Goal: Information Seeking & Learning: Learn about a topic

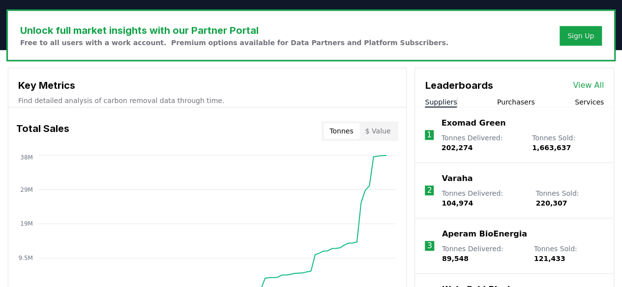
scroll to position [295, 0]
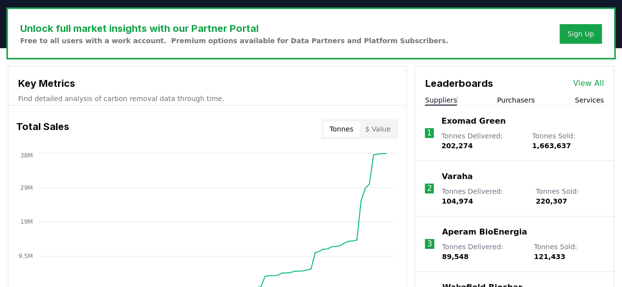
click at [522, 98] on button "Purchasers" at bounding box center [516, 100] width 38 height 10
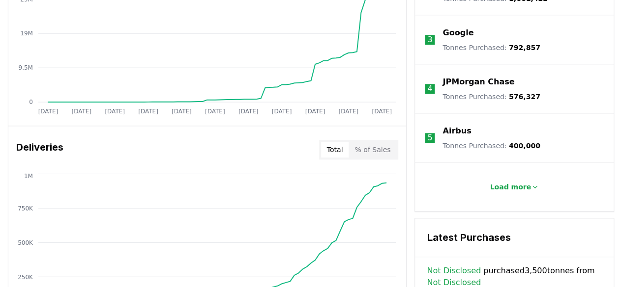
scroll to position [491, 0]
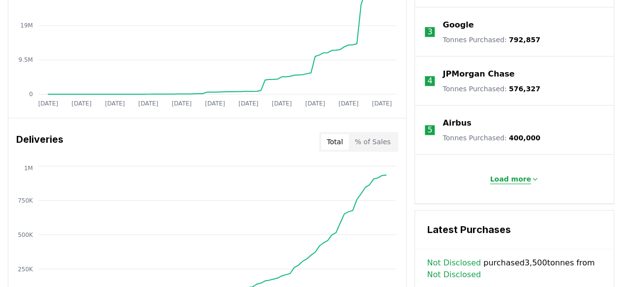
click at [526, 179] on p "Load more" at bounding box center [509, 179] width 41 height 10
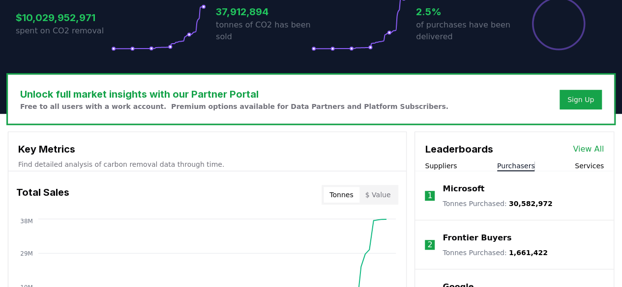
scroll to position [147, 0]
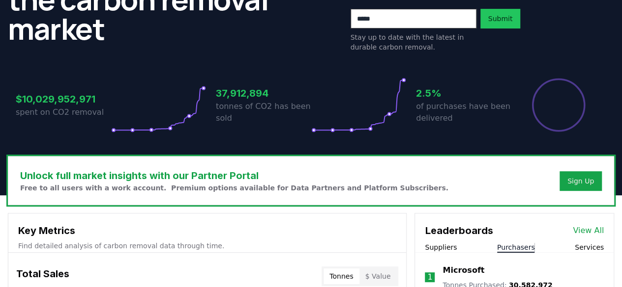
click at [591, 230] on link "View All" at bounding box center [587, 231] width 31 height 12
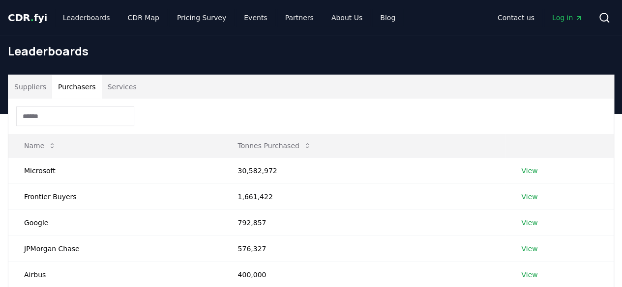
click at [71, 81] on button "Purchasers" at bounding box center [77, 87] width 50 height 24
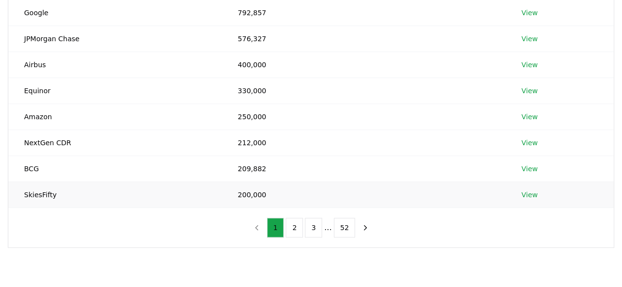
scroll to position [98, 0]
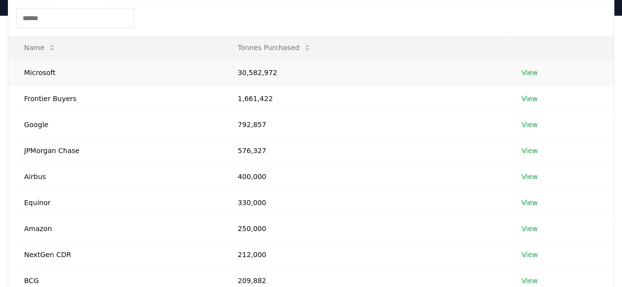
click at [531, 73] on link "View" at bounding box center [529, 73] width 16 height 10
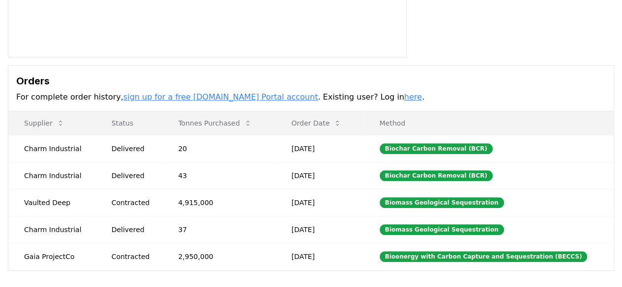
scroll to position [246, 0]
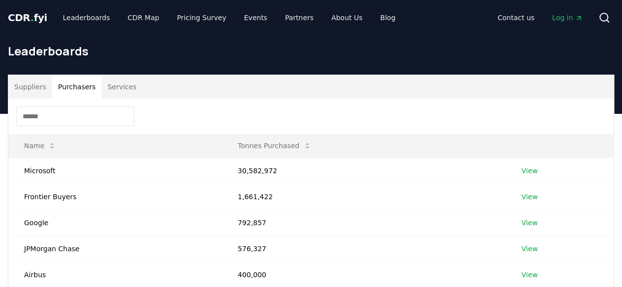
click at [71, 89] on button "Purchasers" at bounding box center [77, 87] width 50 height 24
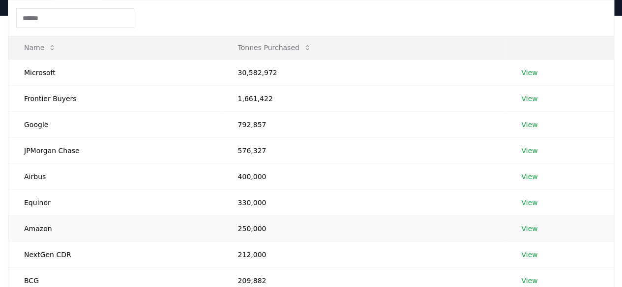
scroll to position [365, 0]
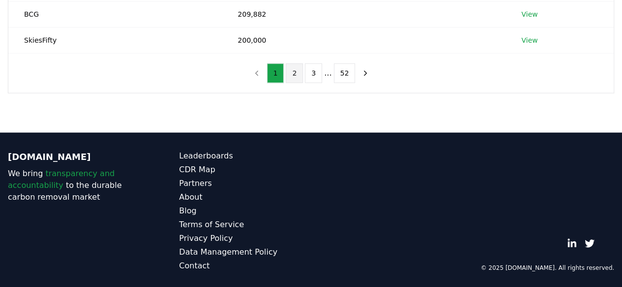
click at [300, 73] on button "2" at bounding box center [293, 73] width 17 height 20
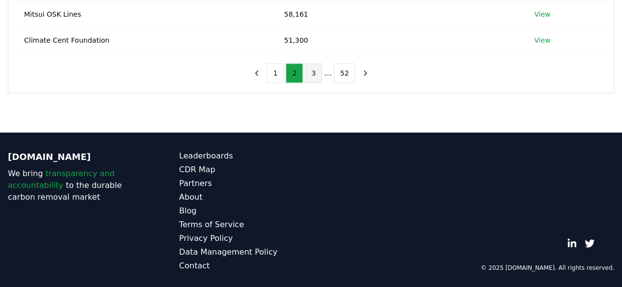
click at [316, 70] on button "3" at bounding box center [313, 73] width 17 height 20
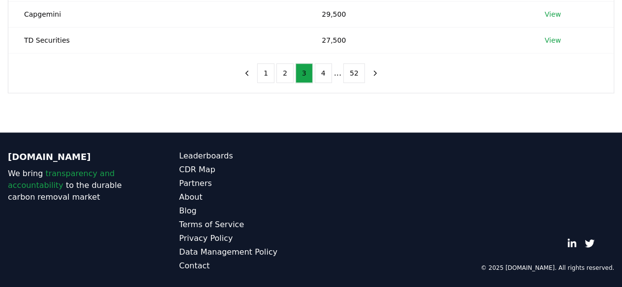
click at [338, 75] on li "..." at bounding box center [337, 73] width 7 height 12
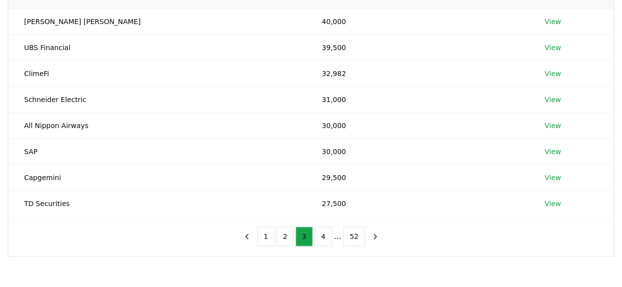
scroll to position [218, 0]
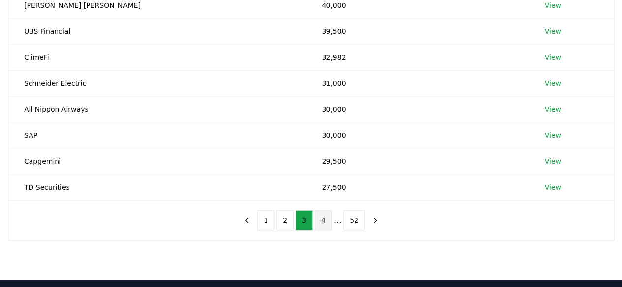
click at [326, 219] on button "4" at bounding box center [322, 221] width 17 height 20
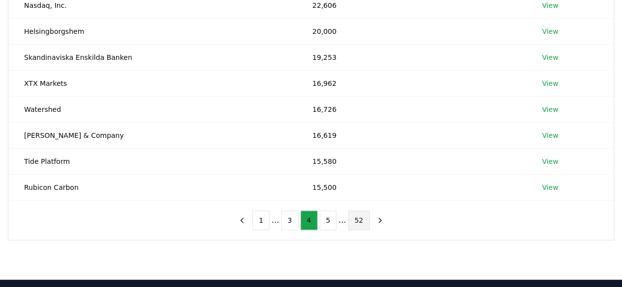
click at [363, 222] on button "52" at bounding box center [359, 221] width 22 height 20
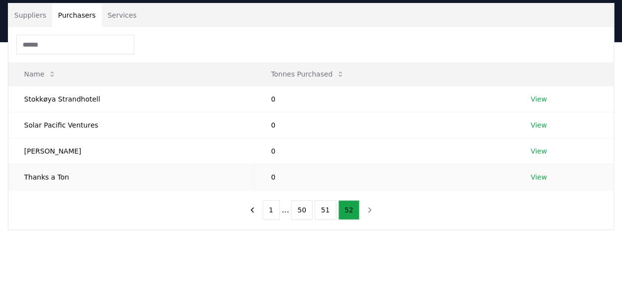
scroll to position [119, 0]
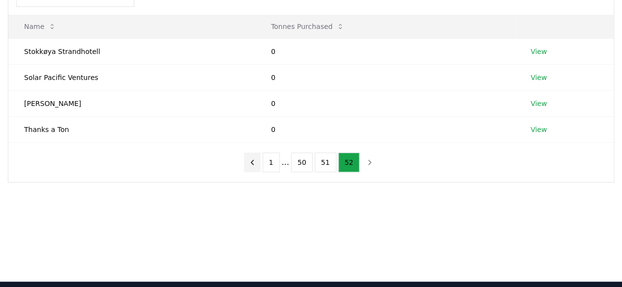
click at [256, 162] on icon "previous page" at bounding box center [252, 162] width 9 height 9
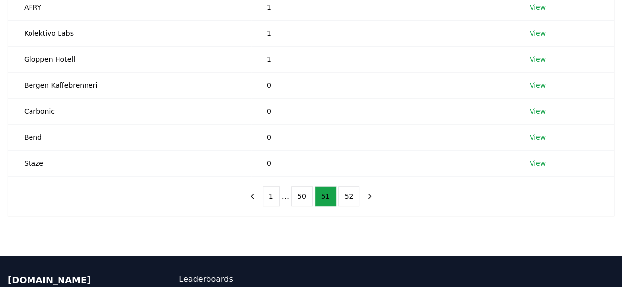
scroll to position [316, 0]
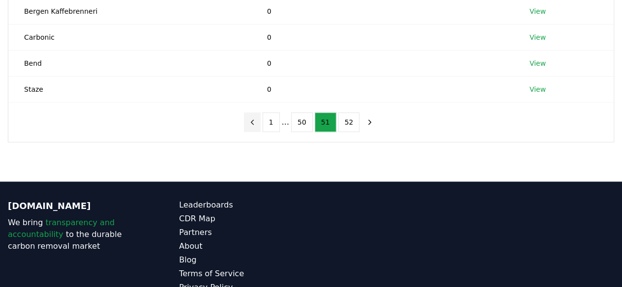
click at [260, 120] on button "previous page" at bounding box center [252, 123] width 17 height 20
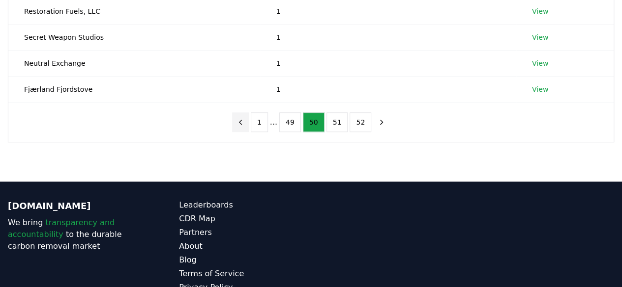
click at [243, 122] on icon "previous page" at bounding box center [240, 122] width 9 height 9
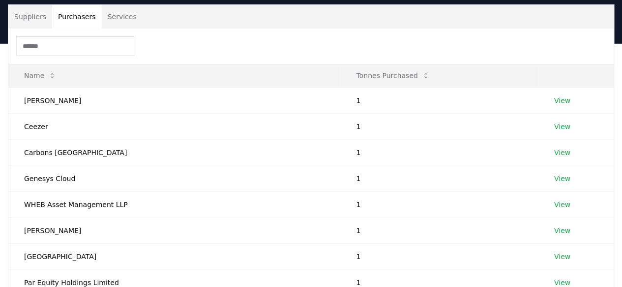
scroll to position [218, 0]
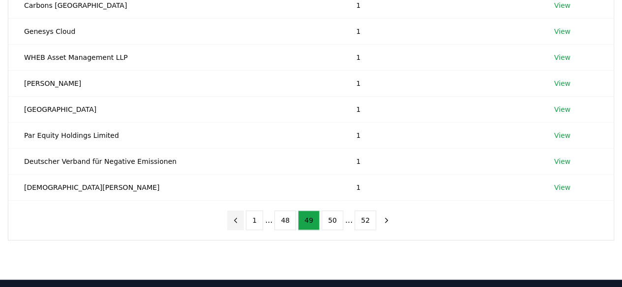
click at [240, 216] on icon "previous page" at bounding box center [235, 220] width 9 height 9
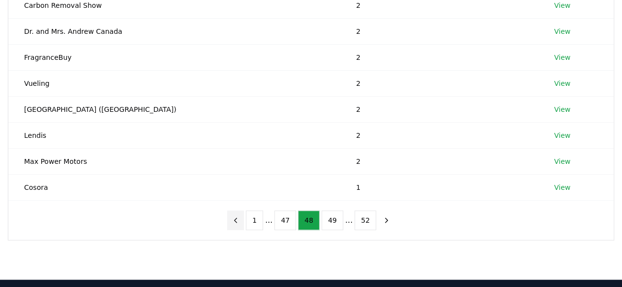
click at [240, 216] on icon "previous page" at bounding box center [235, 220] width 9 height 9
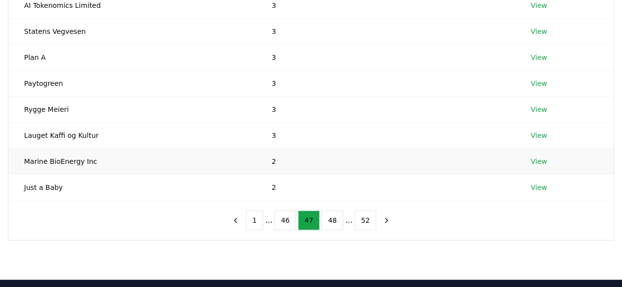
scroll to position [70, 0]
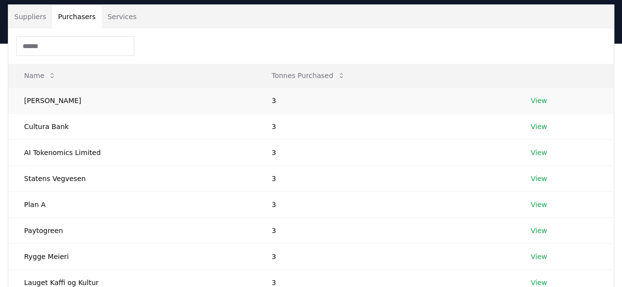
click at [534, 96] on link "View" at bounding box center [538, 101] width 16 height 10
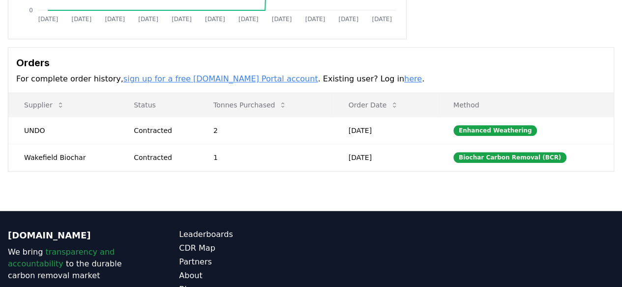
scroll to position [246, 0]
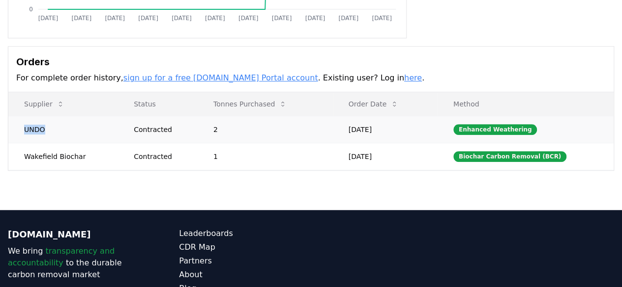
drag, startPoint x: 12, startPoint y: 127, endPoint x: 58, endPoint y: 131, distance: 46.9
click at [58, 131] on td "UNDO" at bounding box center [63, 129] width 110 height 27
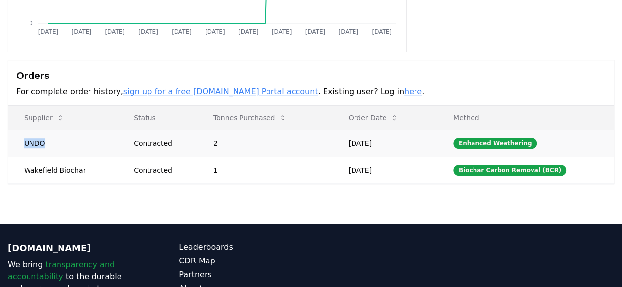
scroll to position [0, 0]
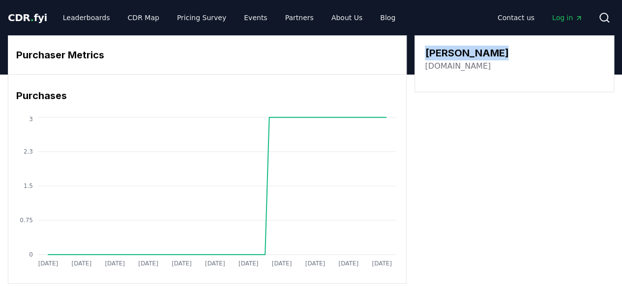
drag, startPoint x: 423, startPoint y: 54, endPoint x: 498, endPoint y: 55, distance: 75.7
click at [498, 55] on div "Van Doorslaer vandoorslaer.info" at bounding box center [513, 63] width 199 height 57
copy h3 "Van Doorslaer"
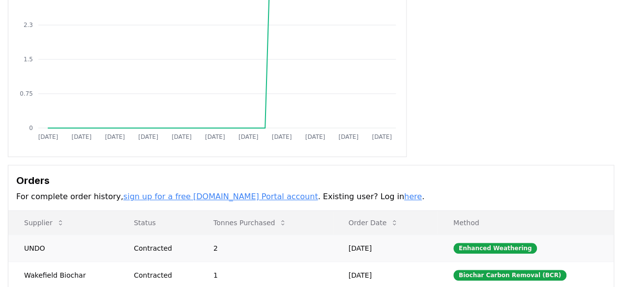
scroll to position [246, 0]
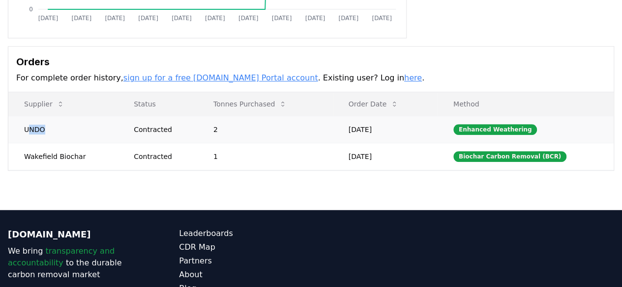
drag, startPoint x: 28, startPoint y: 130, endPoint x: 53, endPoint y: 130, distance: 24.6
click at [53, 130] on td "UNDO" at bounding box center [63, 129] width 110 height 27
click at [45, 156] on td "Wakefield Biochar" at bounding box center [63, 156] width 110 height 27
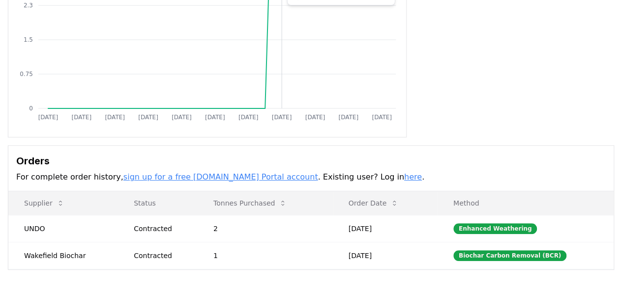
scroll to position [147, 0]
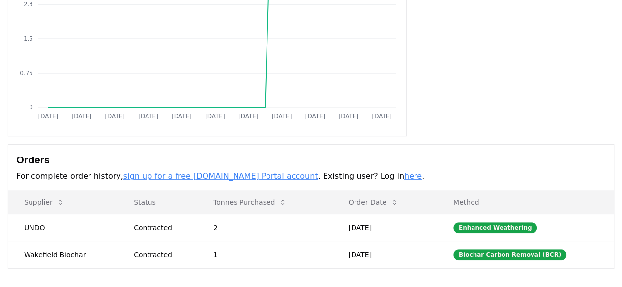
click at [219, 173] on link "sign up for a free CDR.fyi Portal account" at bounding box center [220, 175] width 195 height 9
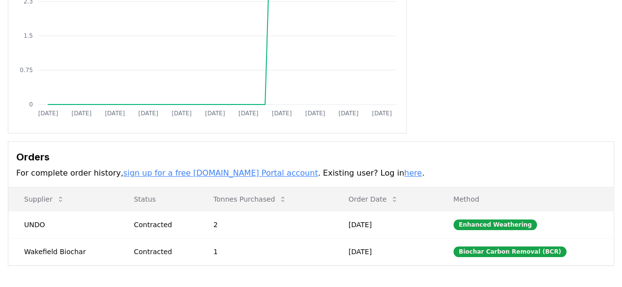
scroll to position [0, 0]
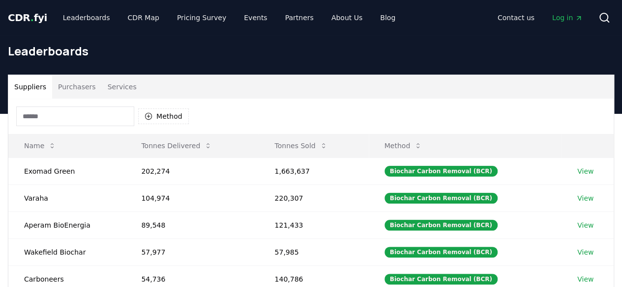
click at [122, 88] on button "Services" at bounding box center [122, 87] width 41 height 24
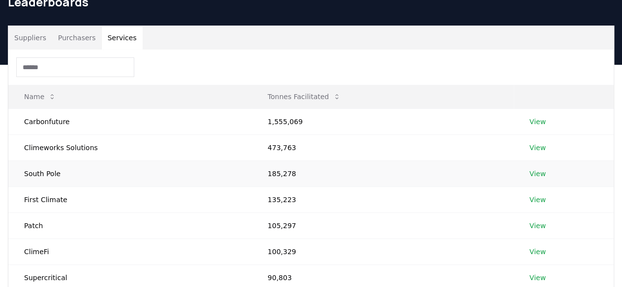
scroll to position [197, 0]
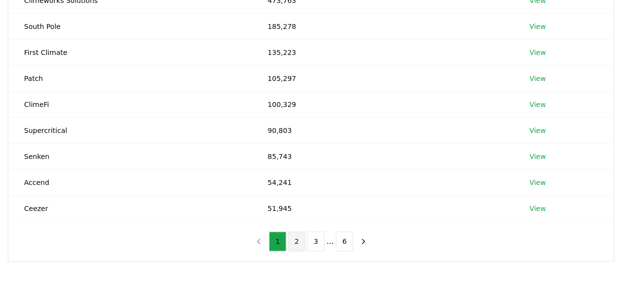
click at [301, 234] on button "2" at bounding box center [296, 242] width 17 height 20
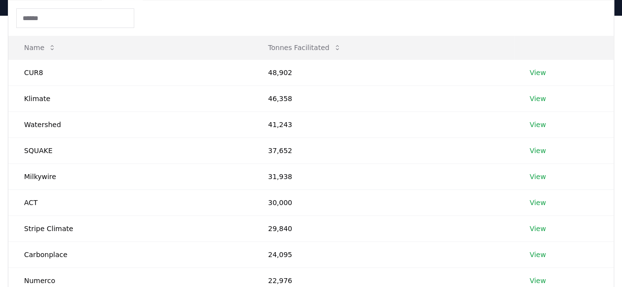
scroll to position [246, 0]
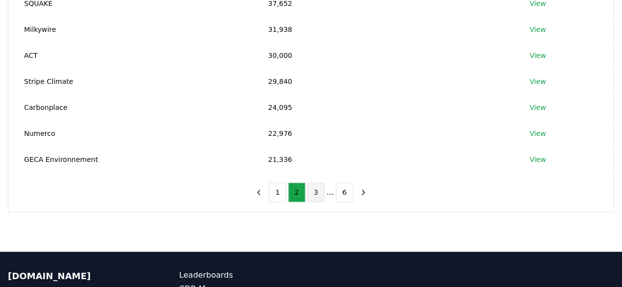
click at [318, 188] on button "3" at bounding box center [315, 193] width 17 height 20
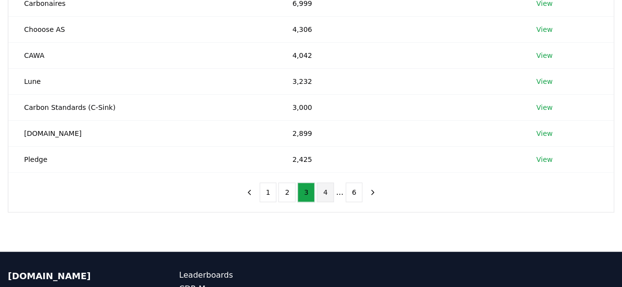
click at [323, 191] on button "4" at bounding box center [324, 193] width 17 height 20
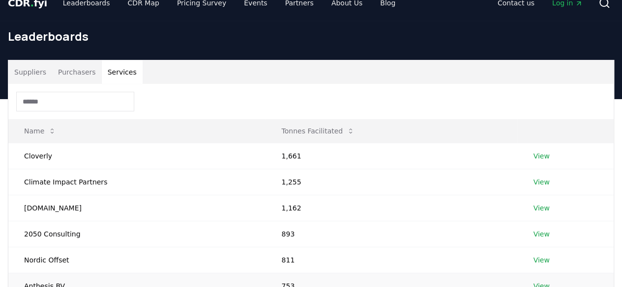
scroll to position [0, 0]
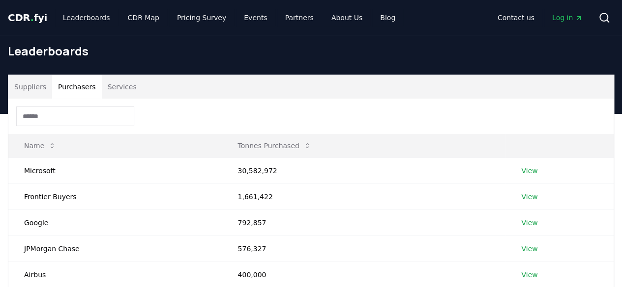
click at [78, 88] on button "Purchasers" at bounding box center [77, 87] width 50 height 24
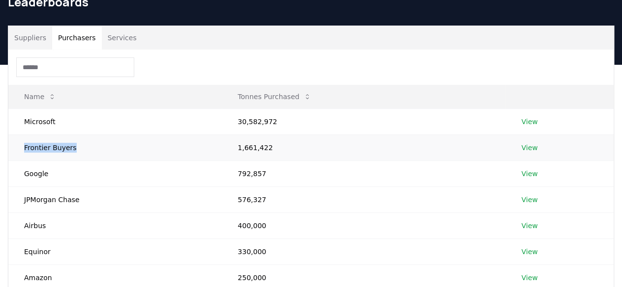
drag, startPoint x: 21, startPoint y: 147, endPoint x: 80, endPoint y: 150, distance: 58.6
click at [80, 150] on td "Frontier Buyers" at bounding box center [114, 148] width 213 height 26
copy td "Frontier Buyers"
